Goal: Information Seeking & Learning: Check status

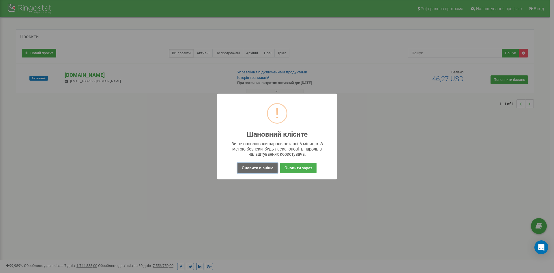
click at [264, 166] on button "Оновити пізніше" at bounding box center [257, 167] width 40 height 11
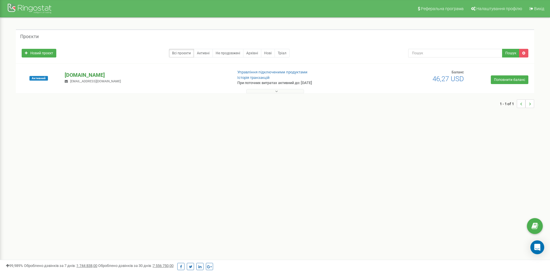
click at [99, 75] on p "[DOMAIN_NAME]" at bounding box center [146, 75] width 163 height 8
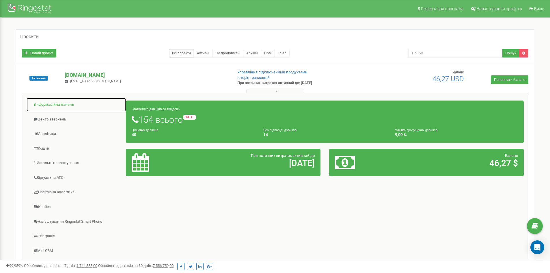
click at [61, 106] on link "Інформаційна панель" at bounding box center [76, 105] width 100 height 14
click at [181, 123] on h1 "154 всього -14 відносно минулого тижня" at bounding box center [325, 120] width 386 height 10
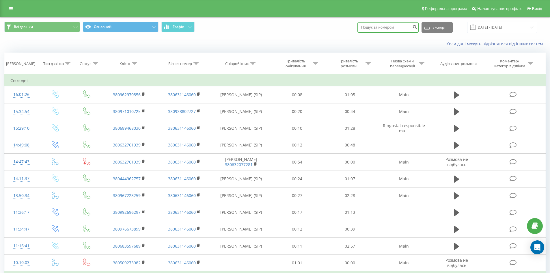
click at [395, 27] on input at bounding box center [387, 27] width 61 height 10
paste input "0953913644"
type input "0953913644"
click at [417, 28] on icon "submit" at bounding box center [414, 26] width 5 height 3
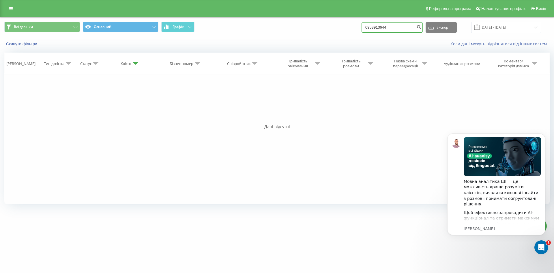
click at [372, 27] on input "0953913644" at bounding box center [392, 27] width 61 height 10
click at [372, 27] on input "380953913644" at bounding box center [392, 27] width 61 height 10
type input "+380953913644"
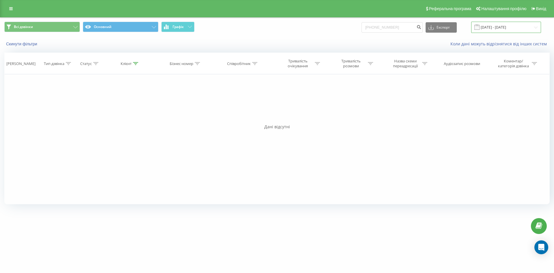
click at [499, 26] on input "20.05.2025 - 20.08.2025" at bounding box center [506, 27] width 70 height 11
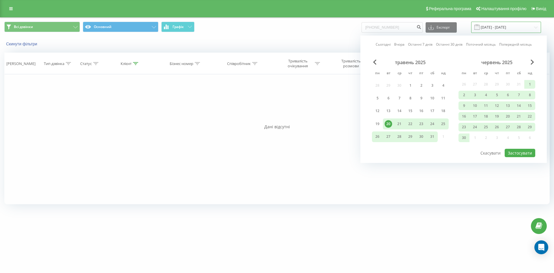
click at [499, 26] on input "20.05.2025 - 20.08.2025" at bounding box center [506, 27] width 70 height 11
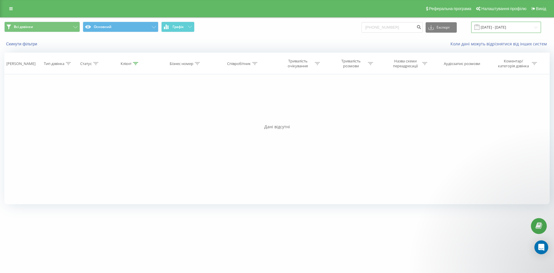
click at [499, 28] on input "20.05.2025 - 20.08.2025" at bounding box center [506, 27] width 70 height 11
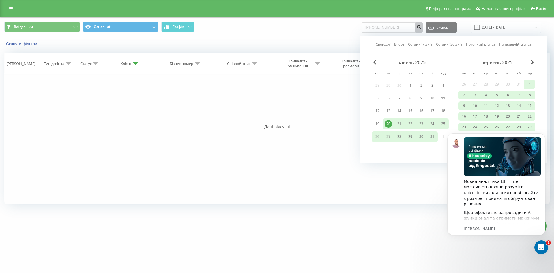
click at [423, 26] on button "submit" at bounding box center [419, 27] width 8 height 10
